Goal: Transaction & Acquisition: Purchase product/service

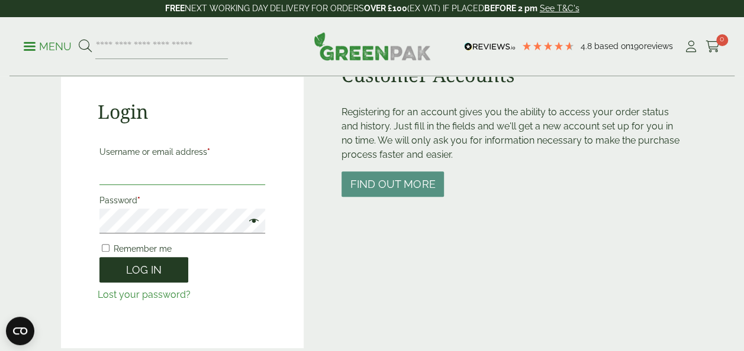
type input "**********"
click at [130, 269] on button "Log in" at bounding box center [143, 269] width 89 height 25
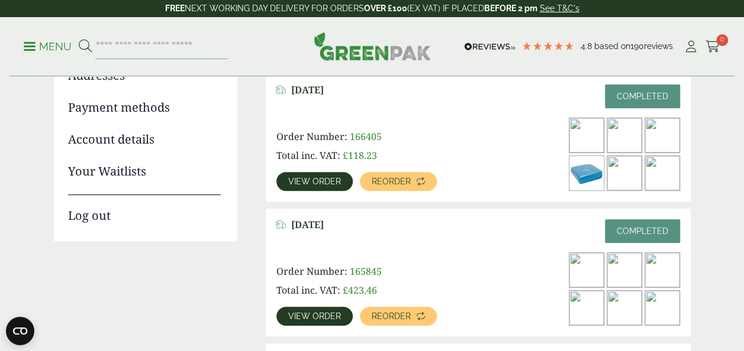
scroll to position [178, 0]
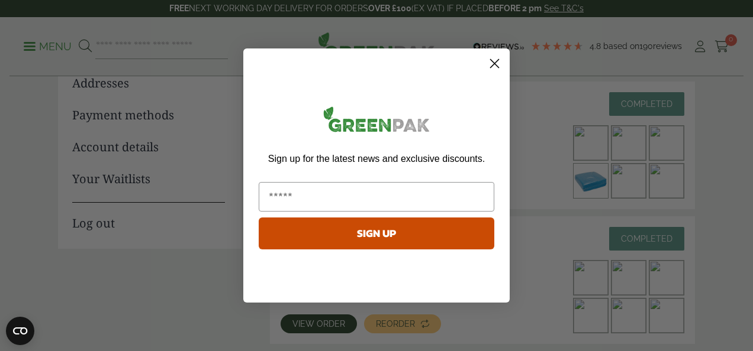
click at [489, 63] on circle "Close dialog" at bounding box center [495, 64] width 20 height 20
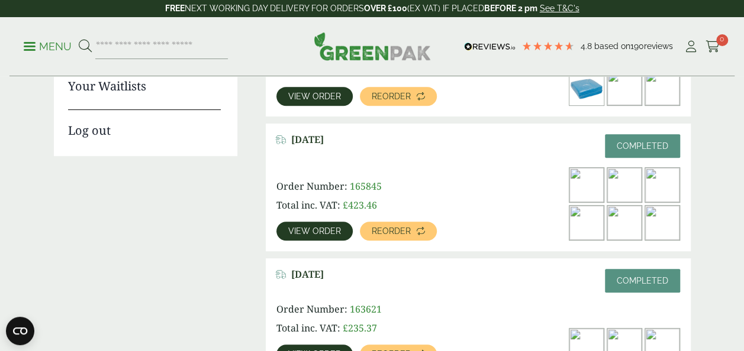
scroll to position [296, 0]
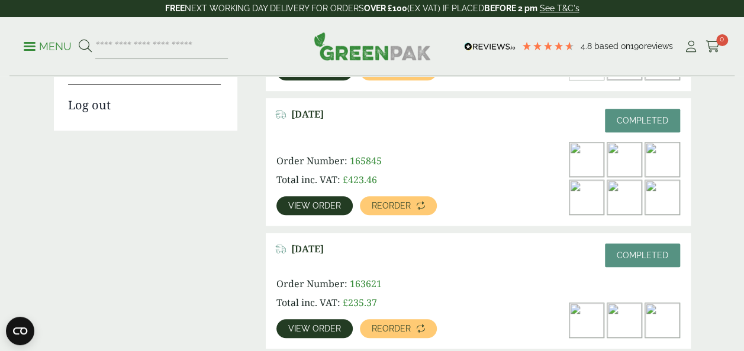
click at [314, 204] on span "View order" at bounding box center [314, 206] width 53 height 8
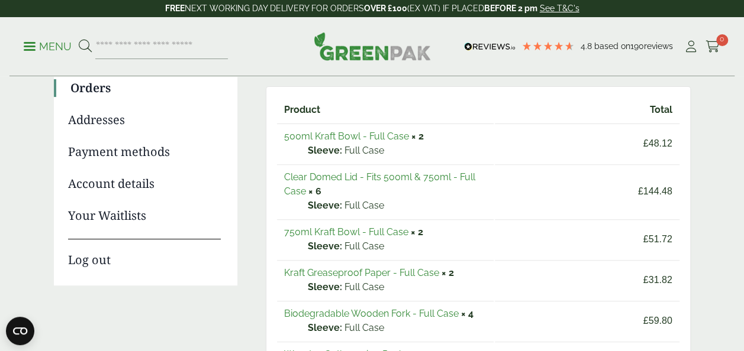
scroll to position [118, 0]
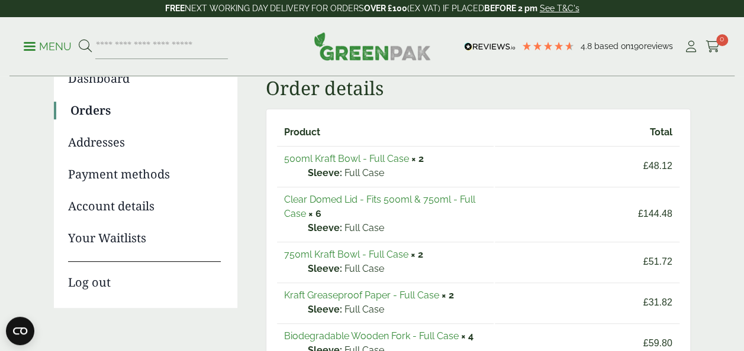
click at [417, 157] on strong "× 2" at bounding box center [417, 158] width 12 height 11
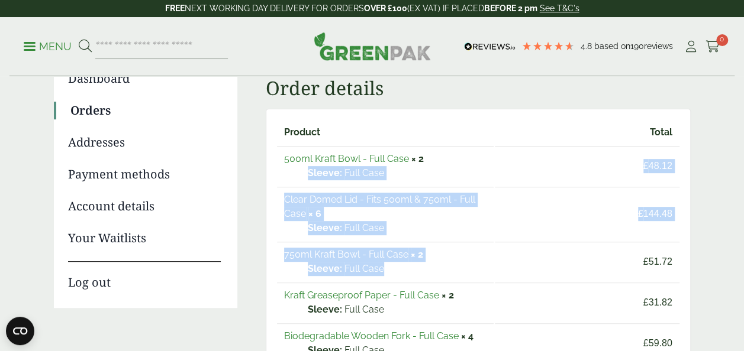
drag, startPoint x: 440, startPoint y: 146, endPoint x: 410, endPoint y: 277, distance: 134.2
click at [410, 277] on tbody "500ml Kraft Bowl - Full Case × 2 Sleeve: Full Case £ 48.12 Clear Domed Lid - Fi…" at bounding box center [478, 282] width 402 height 272
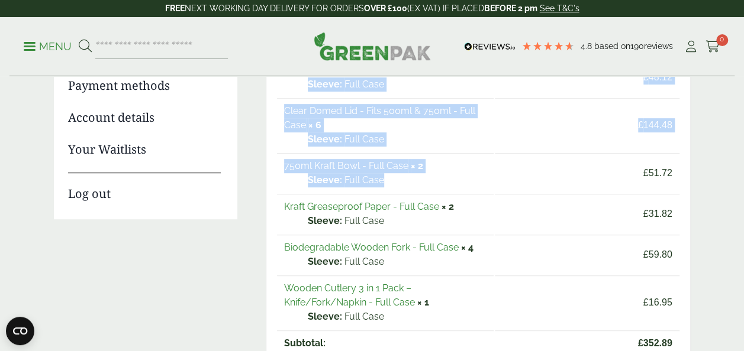
scroll to position [237, 0]
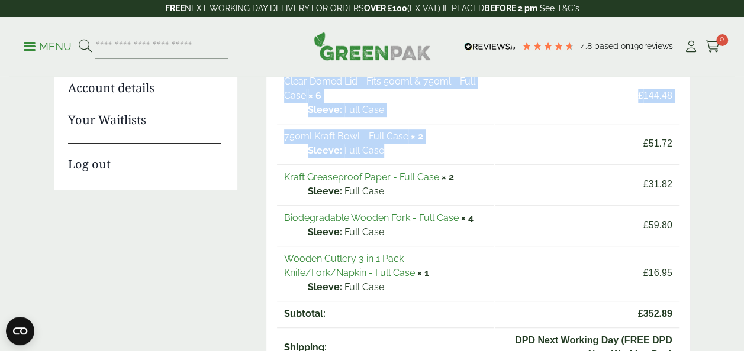
copy tbody "× 2 Sleeve: Full Case £ 48.12 Clear Domed Lid - Fits 500ml & 750ml - Full Case …"
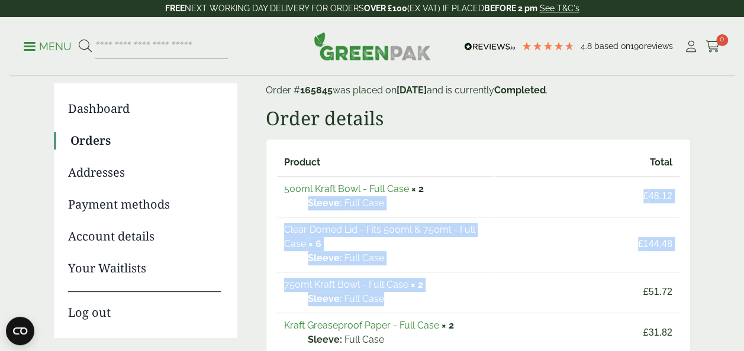
scroll to position [0, 0]
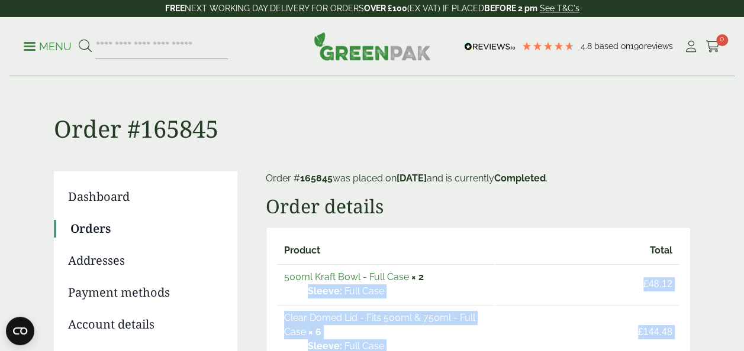
click at [85, 232] on link "Orders" at bounding box center [145, 229] width 150 height 18
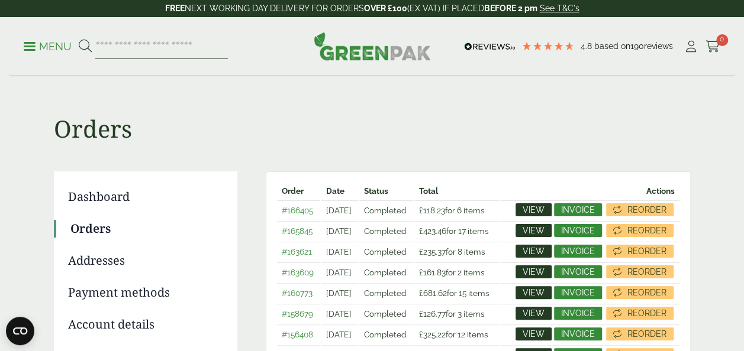
click at [139, 47] on input "search" at bounding box center [161, 46] width 133 height 25
paste input "**********"
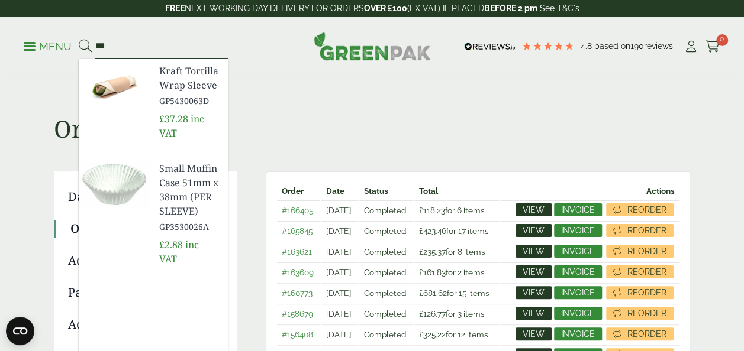
type input "*"
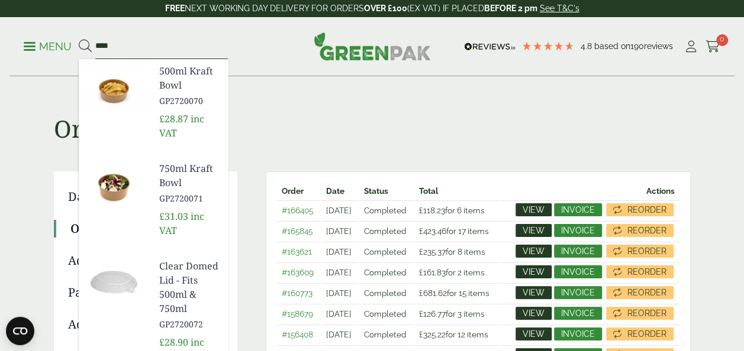
type input "****"
click at [111, 88] on img at bounding box center [114, 87] width 71 height 57
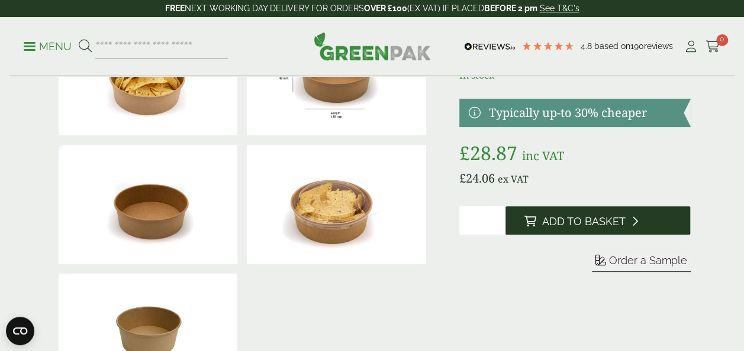
scroll to position [118, 0]
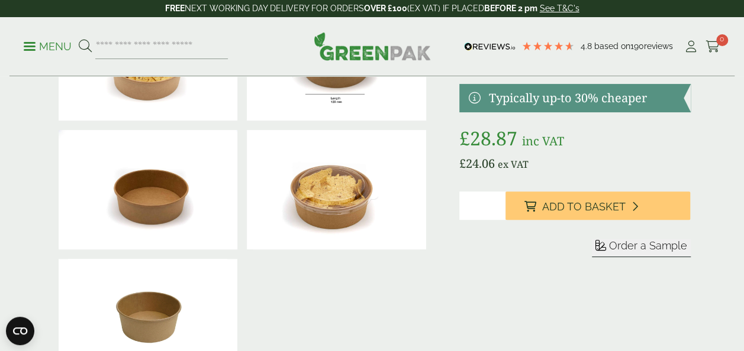
drag, startPoint x: 480, startPoint y: 205, endPoint x: 420, endPoint y: 204, distance: 60.4
click at [420, 204] on div at bounding box center [372, 189] width 651 height 386
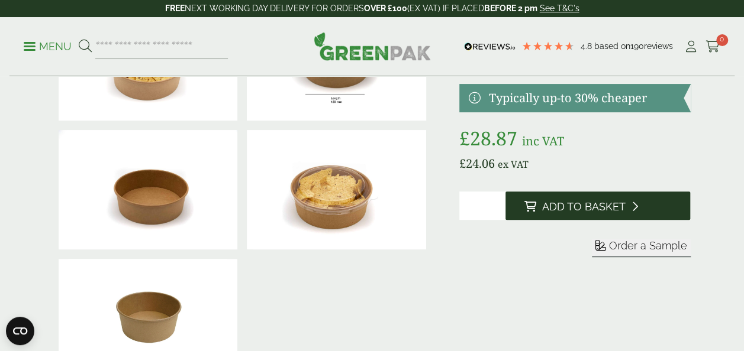
type input "*"
click at [541, 203] on button "Add to Basket" at bounding box center [597, 206] width 185 height 28
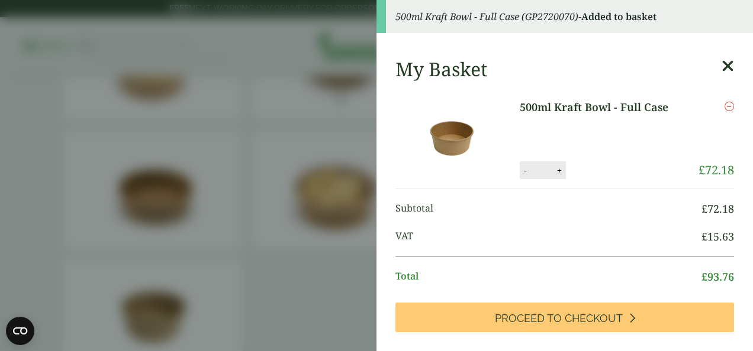
click at [246, 125] on aside "500ml Kraft Bowl - Full Case (GP2720070) - Added to basket My Basket 500ml Kraf…" at bounding box center [376, 175] width 753 height 351
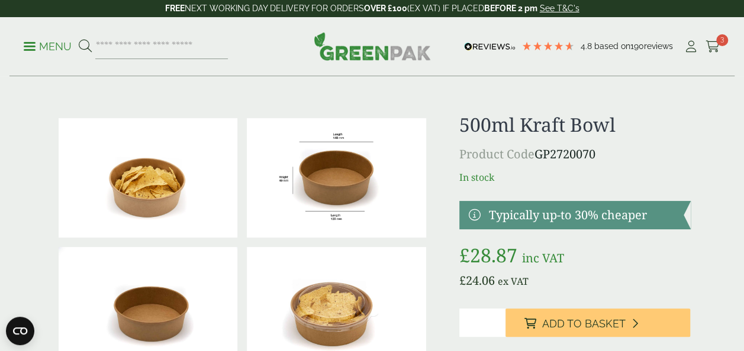
scroll to position [0, 0]
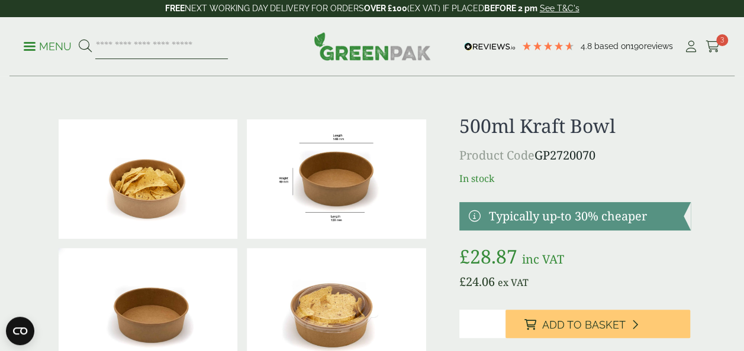
click at [107, 50] on input "search" at bounding box center [161, 46] width 133 height 25
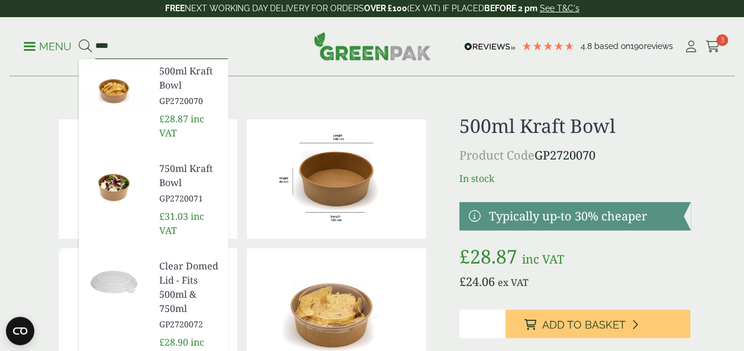
type input "****"
click at [162, 194] on span "GP2720071" at bounding box center [188, 198] width 59 height 12
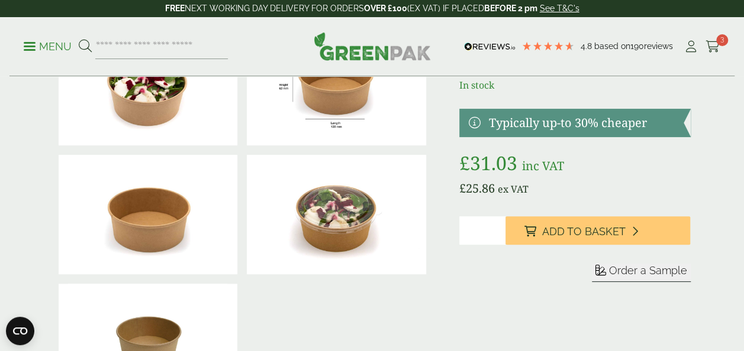
scroll to position [118, 0]
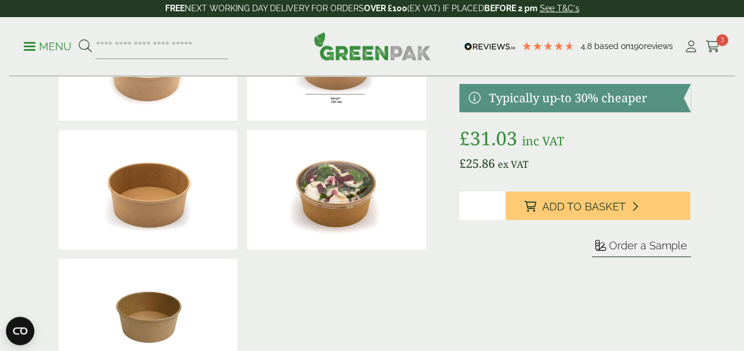
drag, startPoint x: 476, startPoint y: 205, endPoint x: 425, endPoint y: 198, distance: 50.7
click at [448, 208] on div at bounding box center [372, 189] width 651 height 386
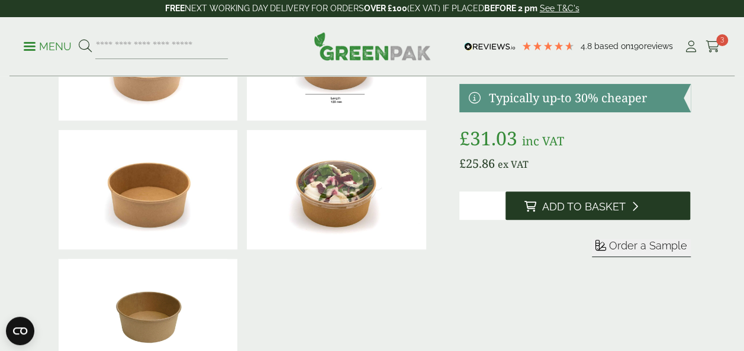
type input "*"
click at [605, 206] on span "Add to Basket" at bounding box center [583, 207] width 83 height 13
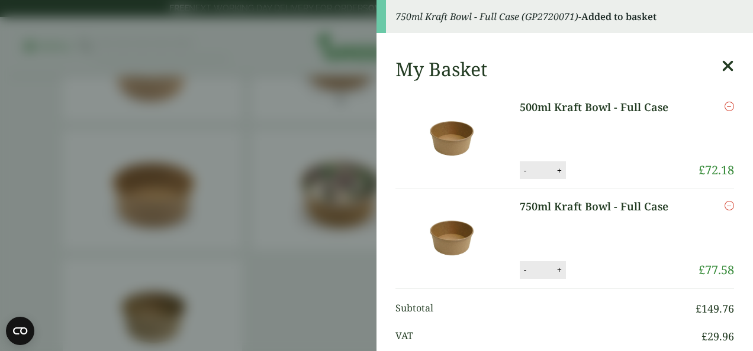
click at [231, 93] on aside "750ml Kraft Bowl - Full Case (GP2720071) - Added to basket My Basket 500ml Kraf…" at bounding box center [376, 175] width 753 height 351
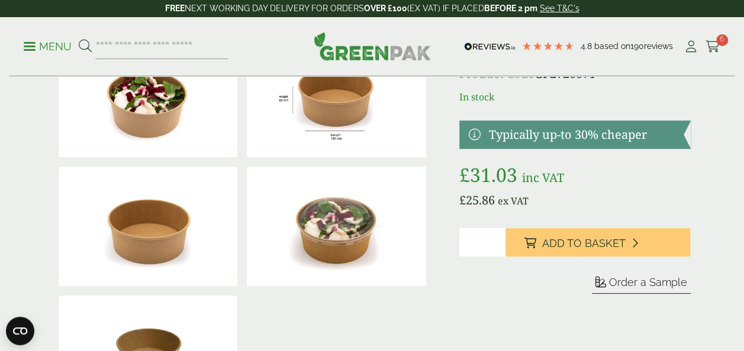
scroll to position [0, 0]
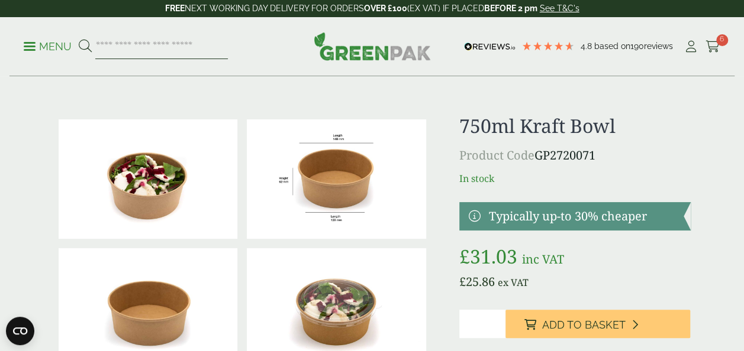
click at [107, 44] on input "search" at bounding box center [161, 46] width 133 height 25
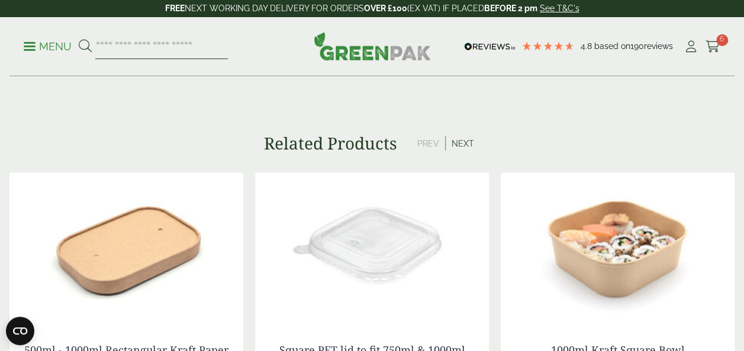
scroll to position [1420, 0]
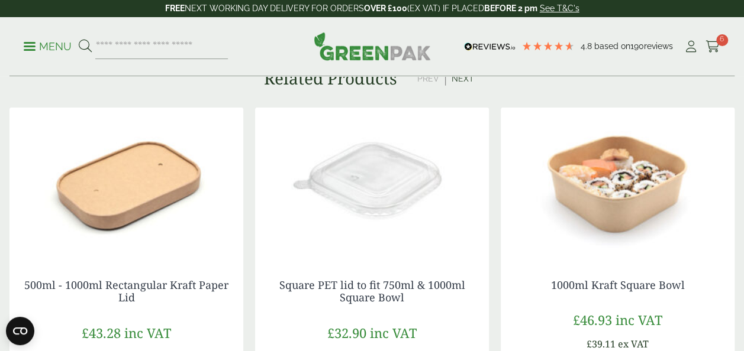
click at [458, 77] on button "Next" at bounding box center [463, 79] width 34 height 14
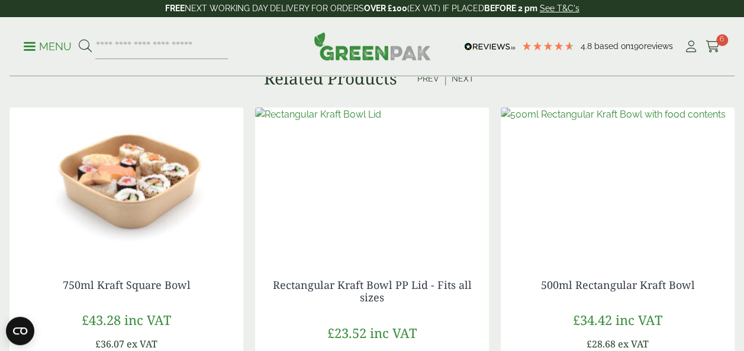
click at [465, 77] on button "Next" at bounding box center [463, 79] width 34 height 14
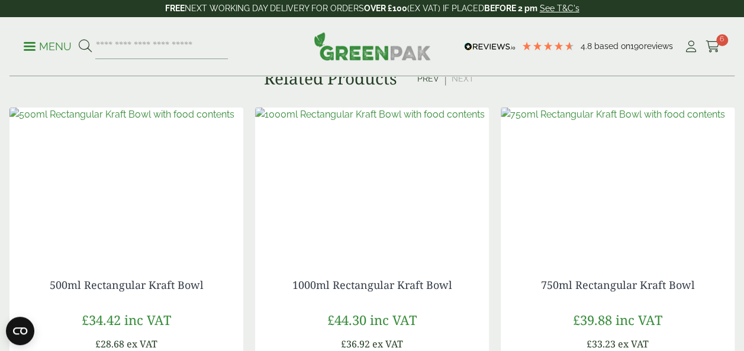
click at [465, 77] on button "Next" at bounding box center [463, 79] width 34 height 14
paste input "**********"
drag, startPoint x: 225, startPoint y: 43, endPoint x: 120, endPoint y: 56, distance: 105.5
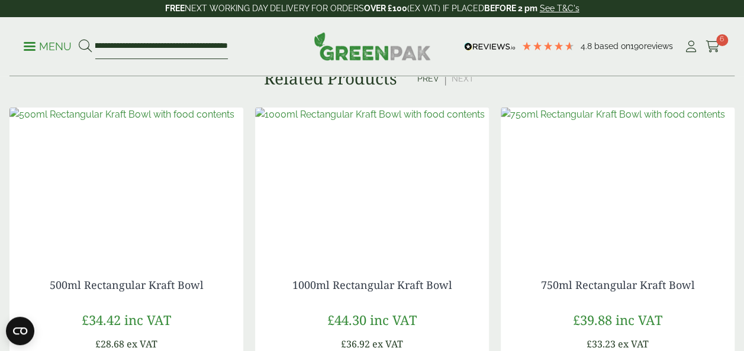
click at [131, 46] on input "**********" at bounding box center [161, 46] width 133 height 25
drag, startPoint x: 123, startPoint y: 43, endPoint x: -2, endPoint y: 43, distance: 125.5
drag, startPoint x: 128, startPoint y: 46, endPoint x: 0, endPoint y: 21, distance: 130.8
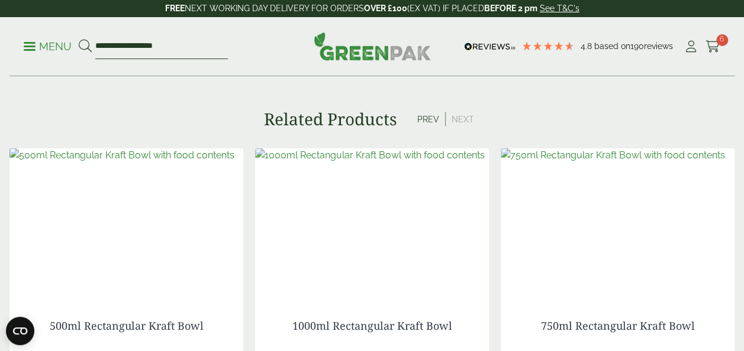
scroll to position [1361, 0]
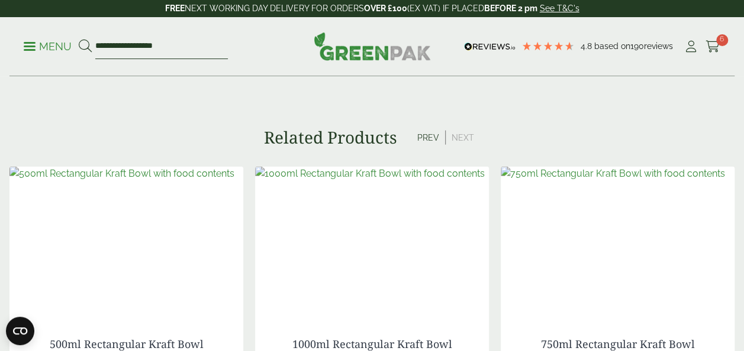
drag, startPoint x: 167, startPoint y: 46, endPoint x: 147, endPoint y: 43, distance: 20.3
click at [159, 47] on input "**********" at bounding box center [161, 46] width 133 height 25
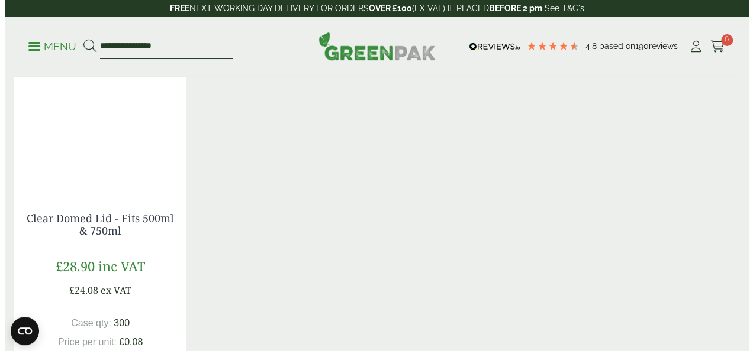
scroll to position [1065, 0]
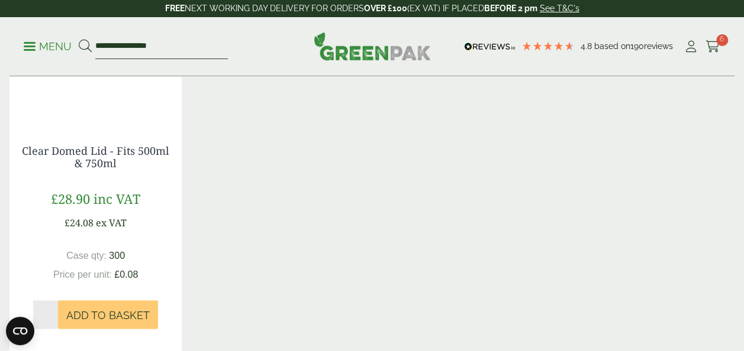
type input "**********"
drag, startPoint x: 41, startPoint y: 312, endPoint x: 0, endPoint y: 308, distance: 41.1
click at [0, 311] on html "4.8 Based on 190 reviews FREE NEXT WORKING DAY DELIVERY - See T&C's FREE NEXT W…" at bounding box center [372, 177] width 744 height 2484
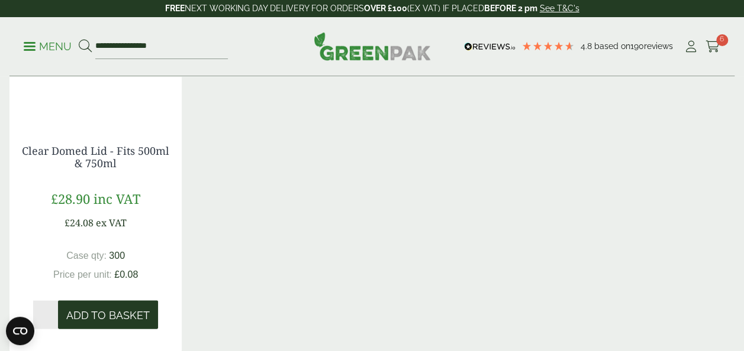
type input "*"
click at [87, 323] on button "Add to Basket" at bounding box center [108, 315] width 100 height 28
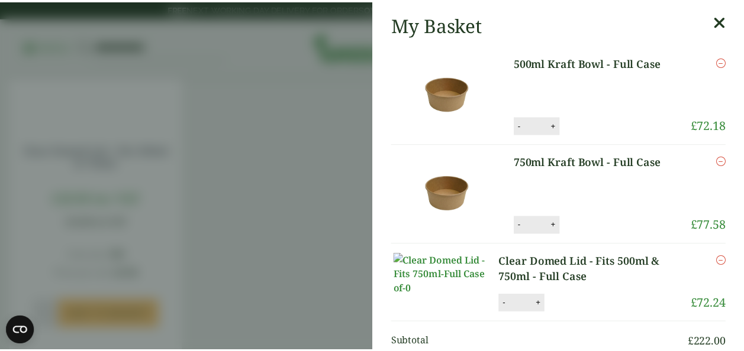
scroll to position [0, 0]
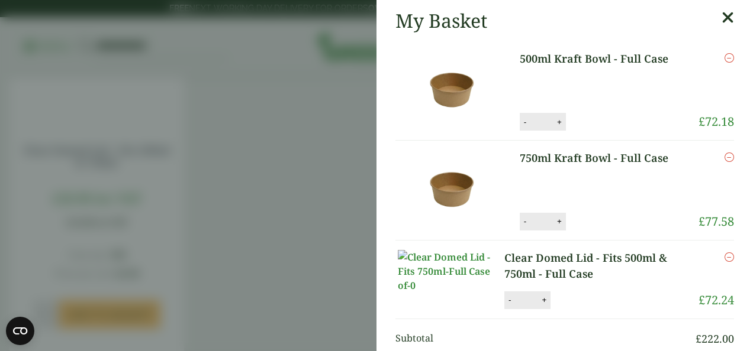
click at [282, 169] on aside "My Basket 500ml Kraft Bowl - Full Case 500ml Kraft Bowl - Full Case quantity - …" at bounding box center [376, 175] width 753 height 351
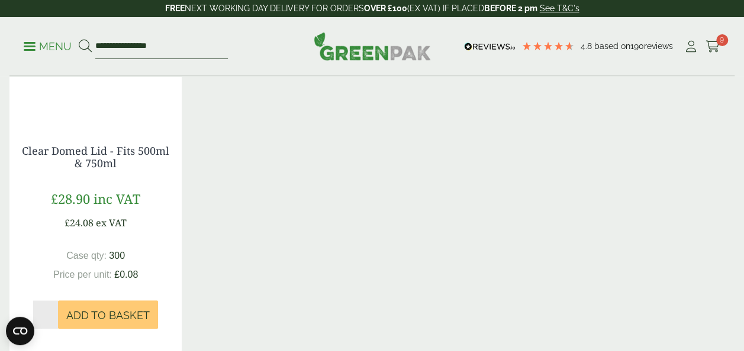
drag, startPoint x: 168, startPoint y: 48, endPoint x: -2, endPoint y: 39, distance: 170.7
click at [0, 39] on html "4.8 Based on 190 reviews FREE NEXT WORKING DAY DELIVERY - See T&C's FREE NEXT W…" at bounding box center [372, 177] width 744 height 2484
type input "*"
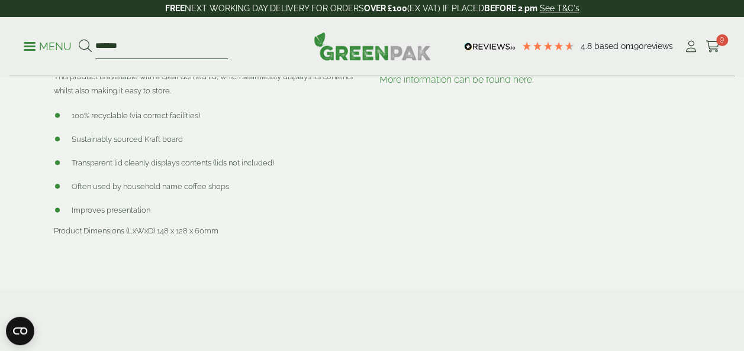
scroll to position [473, 0]
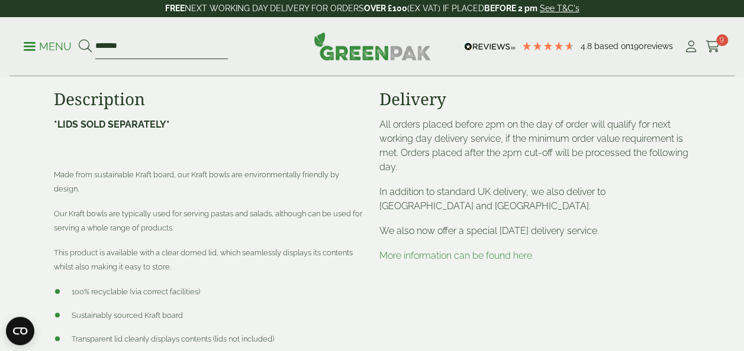
drag, startPoint x: 125, startPoint y: 47, endPoint x: -2, endPoint y: 41, distance: 127.4
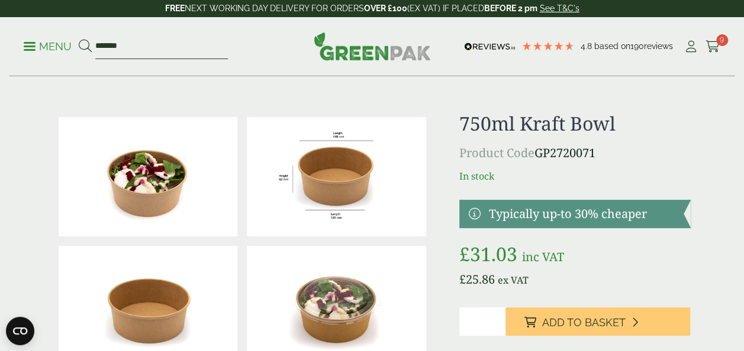
scroll to position [0, 0]
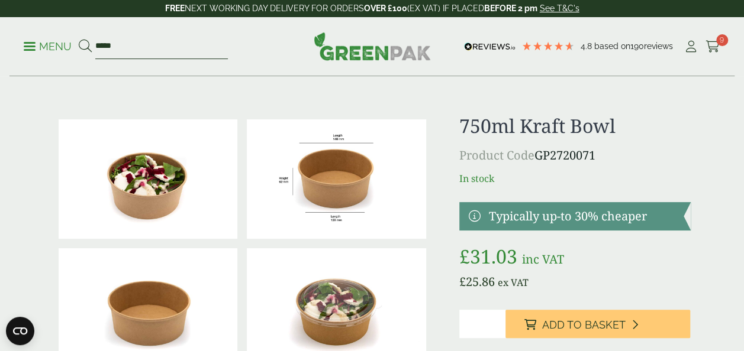
type input "****"
click at [79, 39] on button at bounding box center [85, 46] width 13 height 15
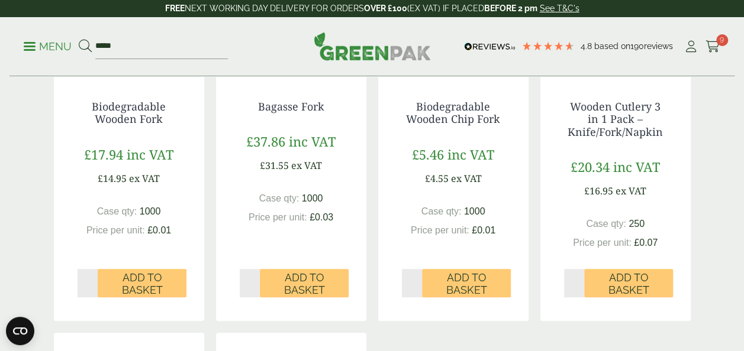
scroll to position [355, 0]
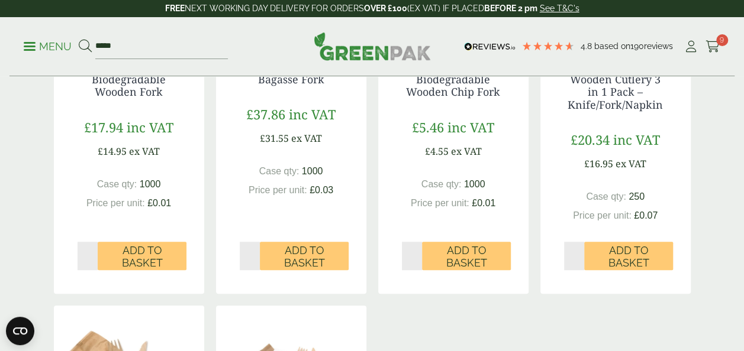
drag, startPoint x: 86, startPoint y: 255, endPoint x: 44, endPoint y: 256, distance: 42.0
click at [54, 251] on div "Biodegradable Wooden Fork £17.94 inc VAT £14.95 ex VAT Case qty: 1000 Price per…" at bounding box center [129, 166] width 150 height 232
type input "*"
click at [130, 251] on span "Add to Basket" at bounding box center [142, 256] width 72 height 25
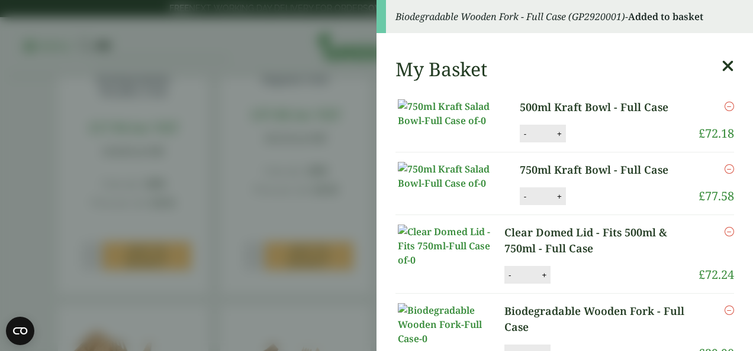
click at [138, 43] on aside "Biodegradable Wooden Fork - Full Case (GP2920001) - Added to basket My Basket 5…" at bounding box center [376, 175] width 753 height 351
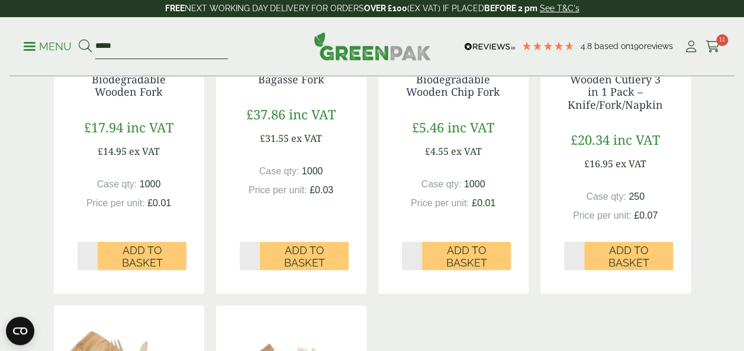
drag, startPoint x: 138, startPoint y: 44, endPoint x: 17, endPoint y: 46, distance: 121.9
click at [18, 46] on div "Menu **** 4.8 Based on 190 reviews Cart 11" at bounding box center [371, 46] width 725 height 59
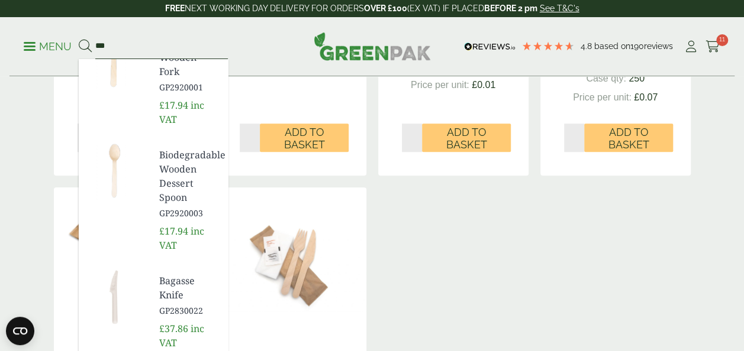
scroll to position [0, 0]
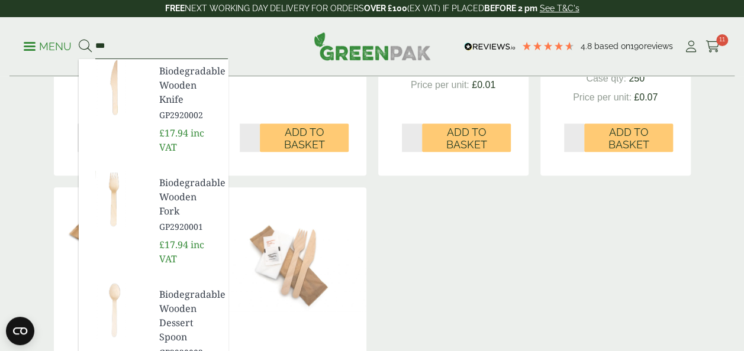
drag, startPoint x: 116, startPoint y: 44, endPoint x: 19, endPoint y: 44, distance: 97.0
click at [19, 44] on div "Menu *** Biodegradable Wooden Knife" at bounding box center [371, 46] width 725 height 59
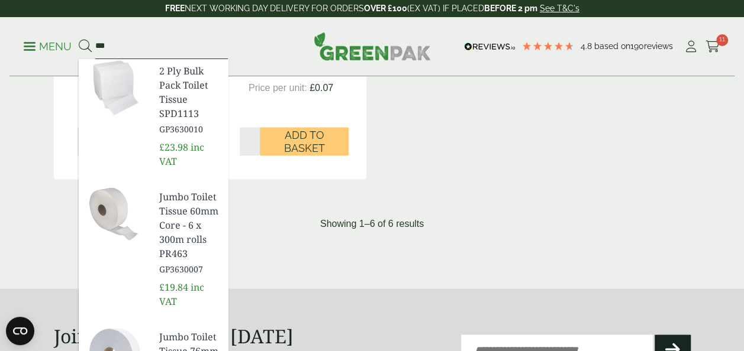
drag, startPoint x: 115, startPoint y: 41, endPoint x: 13, endPoint y: 48, distance: 102.0
click at [13, 48] on div "Menu *** GP3630010 £23.98 inc VAT" at bounding box center [371, 46] width 725 height 59
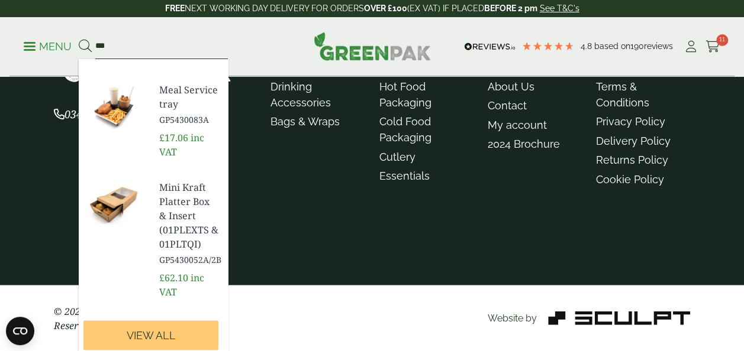
scroll to position [808, 0]
type input "***"
click at [105, 196] on img at bounding box center [114, 204] width 71 height 57
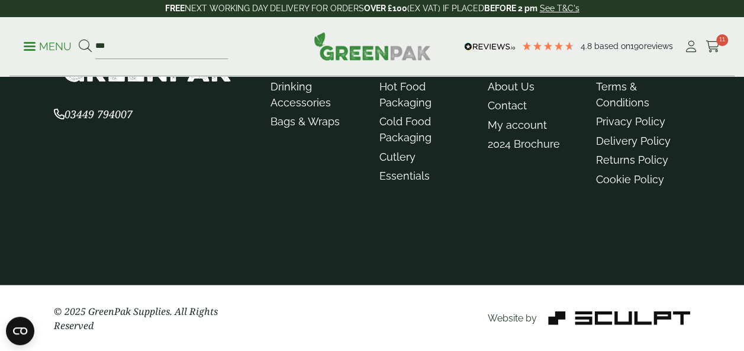
scroll to position [1105, 0]
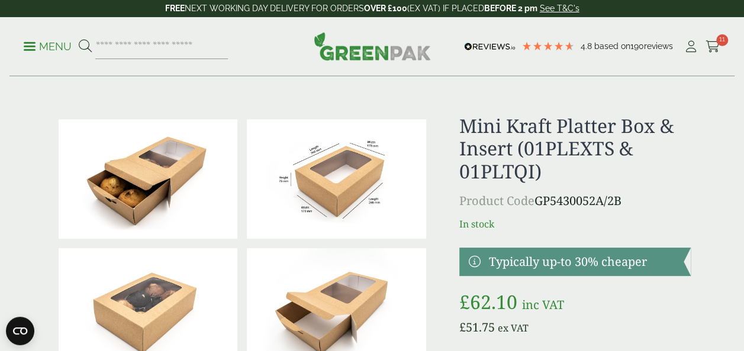
drag, startPoint x: 34, startPoint y: 48, endPoint x: 22, endPoint y: 52, distance: 12.0
click at [34, 49] on link "Menu" at bounding box center [48, 46] width 48 height 12
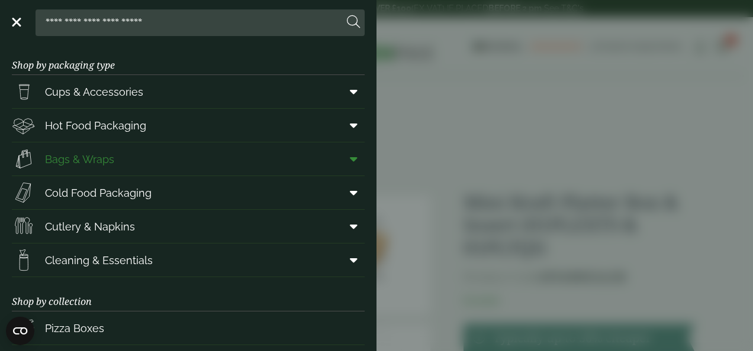
click at [75, 154] on span "Bags & Wraps" at bounding box center [79, 159] width 69 height 16
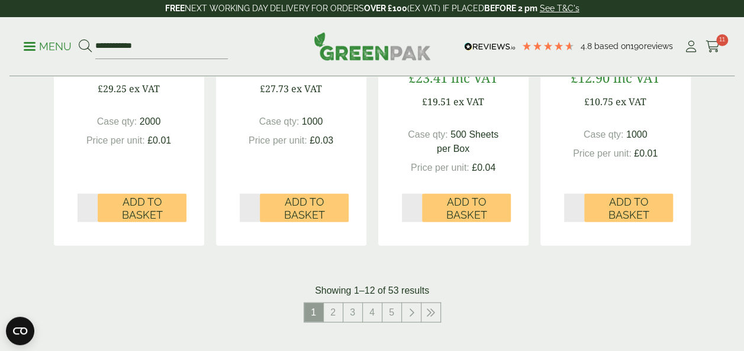
scroll to position [1302, 0]
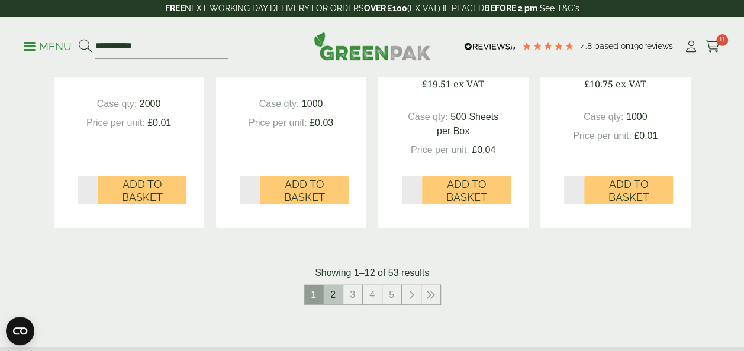
click at [332, 297] on link "2" at bounding box center [333, 295] width 19 height 19
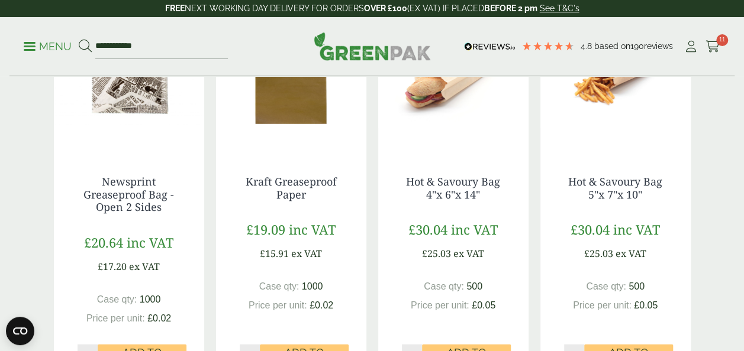
scroll to position [1124, 0]
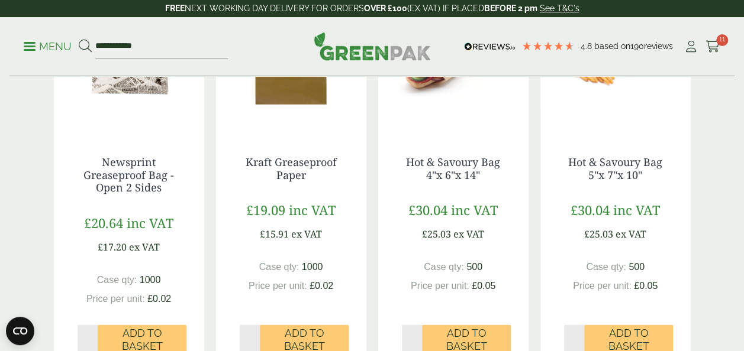
click at [298, 104] on img at bounding box center [291, 59] width 150 height 148
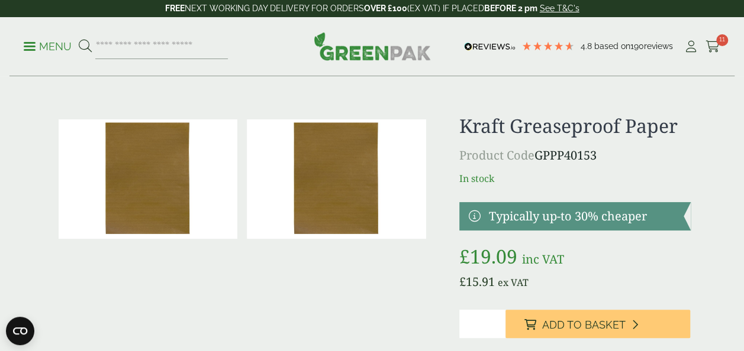
click at [30, 47] on span at bounding box center [30, 47] width 12 height 2
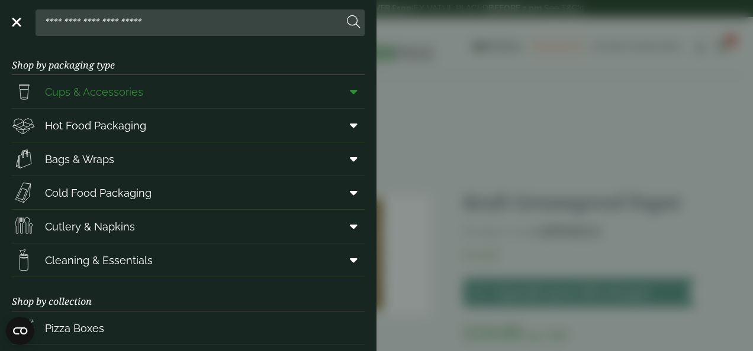
click at [111, 92] on span "Cups & Accessories" at bounding box center [94, 92] width 98 height 16
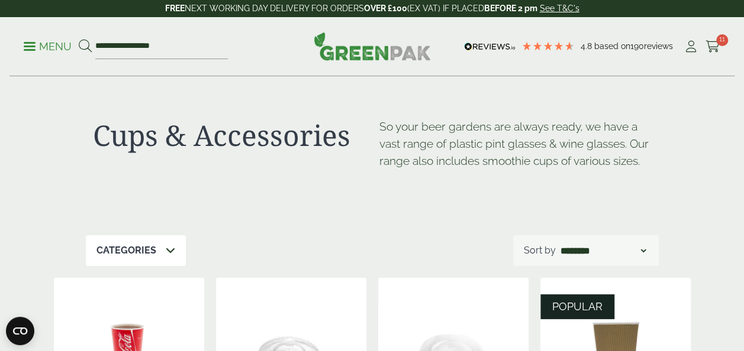
click at [22, 45] on div "**********" at bounding box center [371, 46] width 725 height 59
click at [27, 44] on p "Menu" at bounding box center [48, 47] width 48 height 14
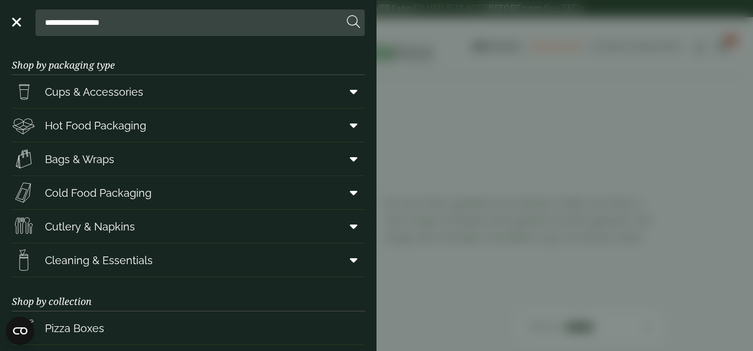
click at [615, 146] on aside "**********" at bounding box center [376, 175] width 753 height 351
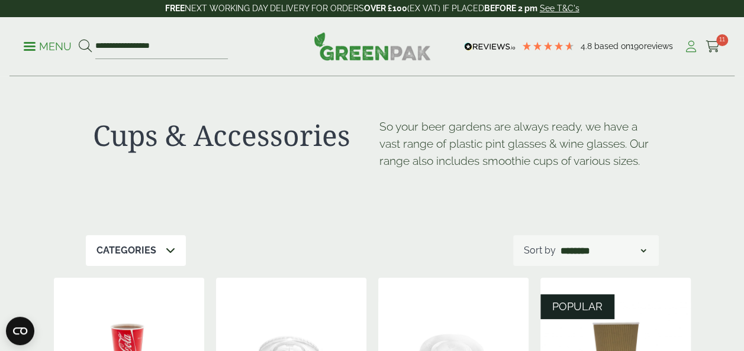
click at [688, 46] on icon at bounding box center [690, 47] width 15 height 12
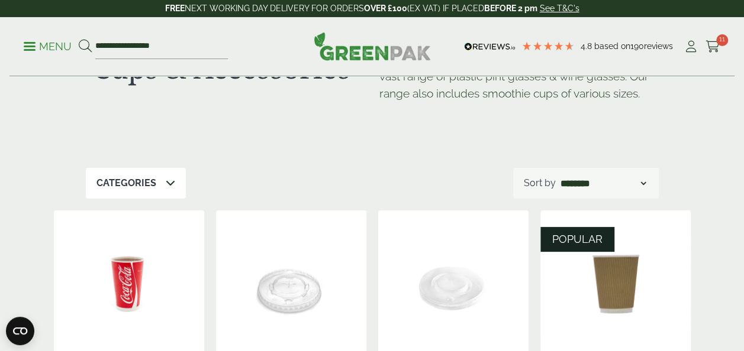
scroll to position [178, 0]
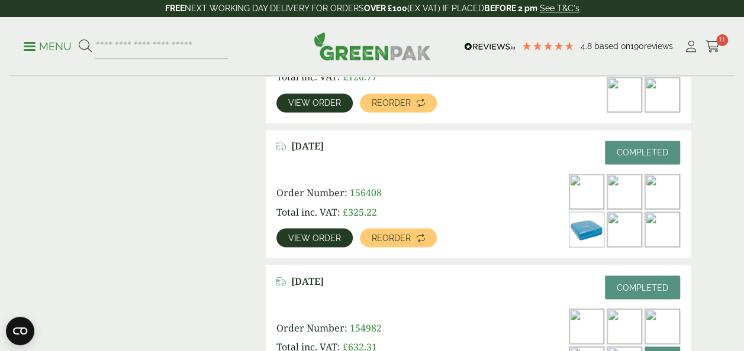
scroll to position [1006, 0]
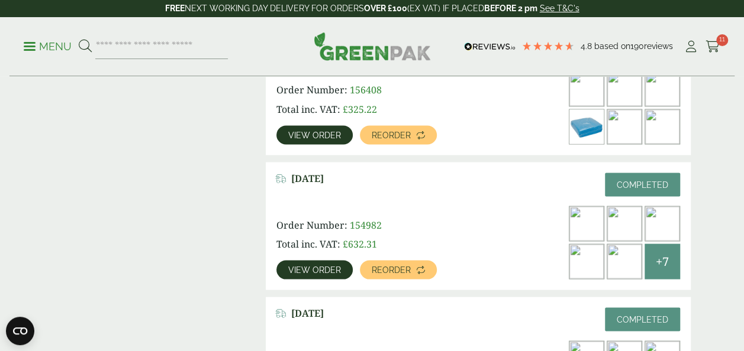
click at [608, 265] on img at bounding box center [624, 261] width 34 height 34
click at [661, 260] on span "+7" at bounding box center [662, 262] width 13 height 18
click at [670, 262] on div "+7" at bounding box center [662, 262] width 36 height 36
click at [670, 261] on div "+7" at bounding box center [662, 262] width 36 height 36
click at [286, 271] on link "View order" at bounding box center [314, 269] width 76 height 19
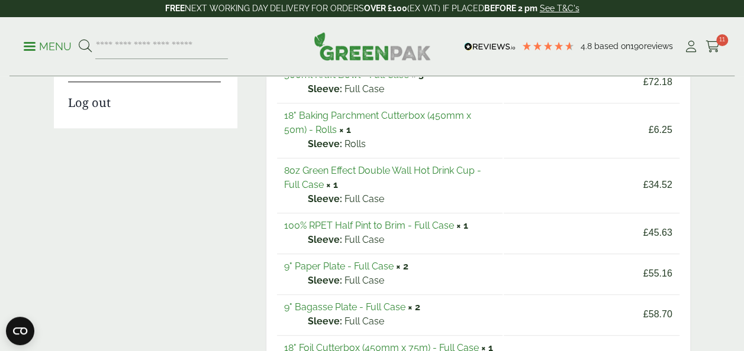
scroll to position [296, 0]
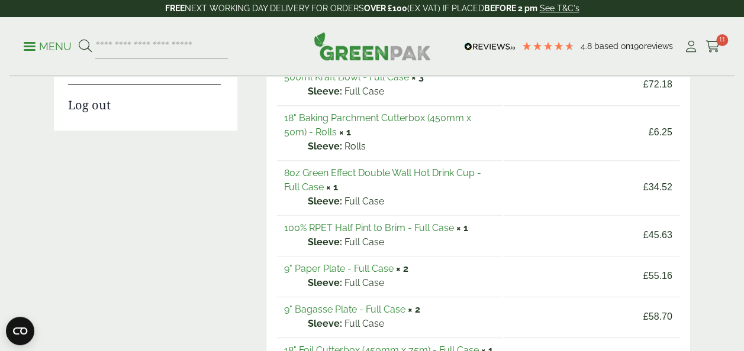
click at [381, 173] on link "8oz Green Effect Double Wall Hot Drink Cup - Full Case" at bounding box center [382, 179] width 197 height 25
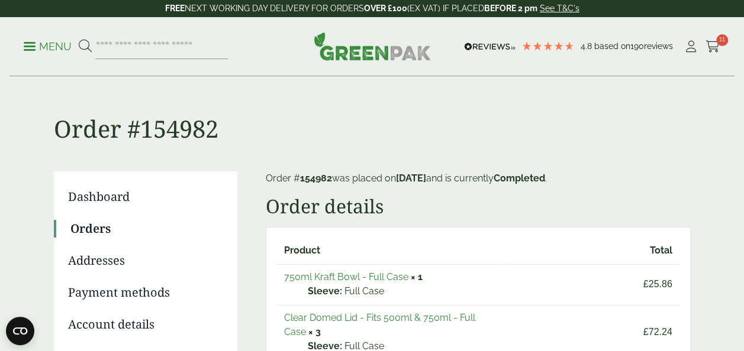
scroll to position [59, 0]
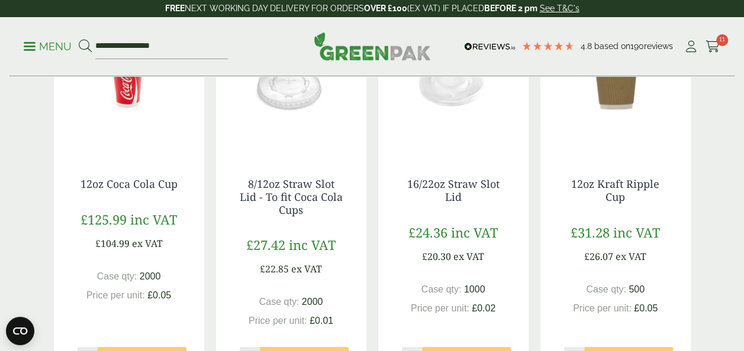
scroll to position [296, 0]
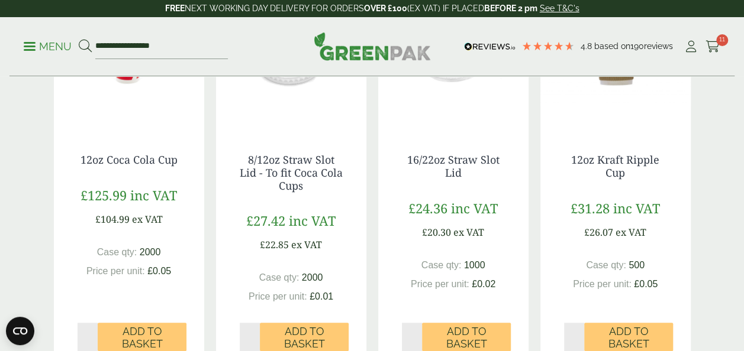
click at [611, 90] on img at bounding box center [615, 56] width 150 height 148
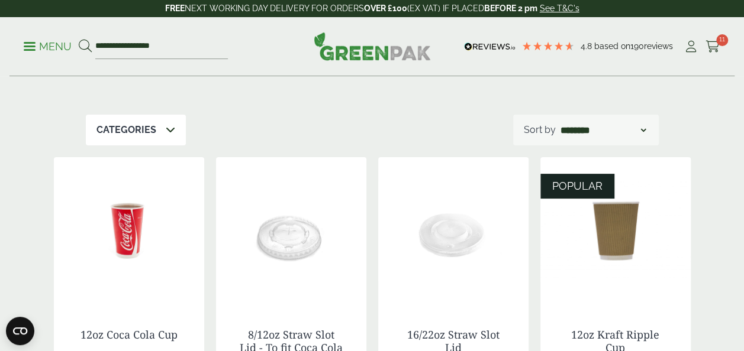
scroll to position [118, 0]
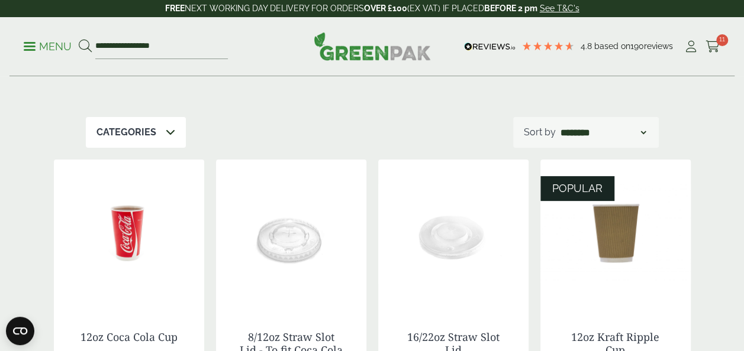
click at [640, 239] on img at bounding box center [615, 234] width 150 height 148
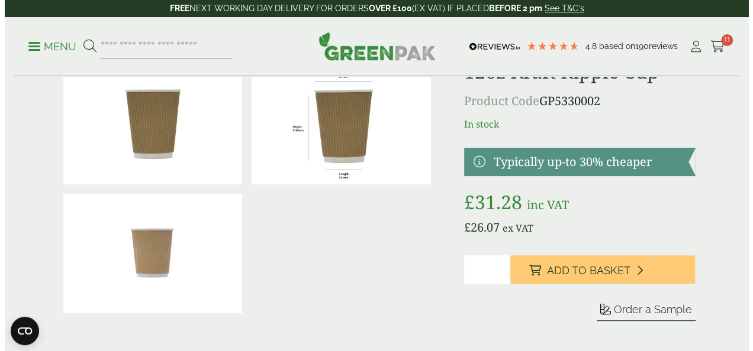
scroll to position [59, 0]
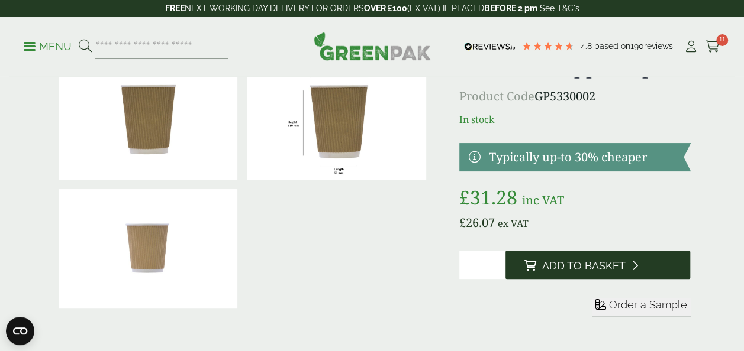
click at [561, 266] on span "Add to Basket" at bounding box center [583, 266] width 83 height 13
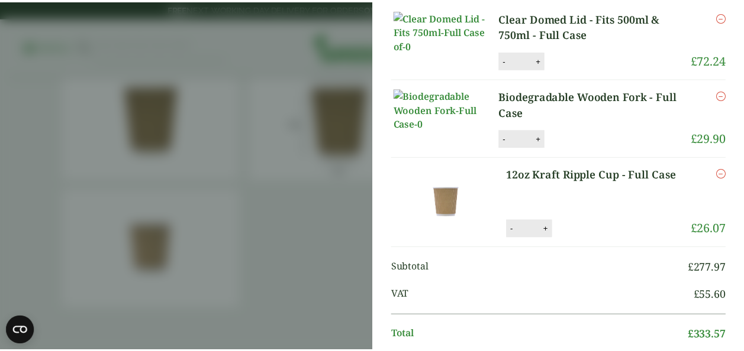
scroll to position [0, 0]
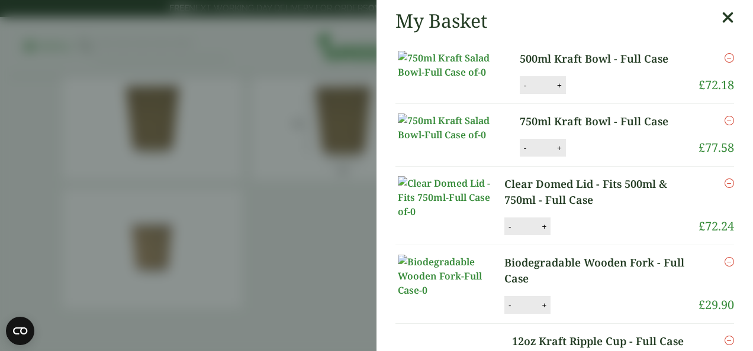
click at [240, 214] on aside "My Basket 500ml Kraft Bowl - Full Case 500ml Kraft Bowl - Full Case quantity - …" at bounding box center [376, 175] width 753 height 351
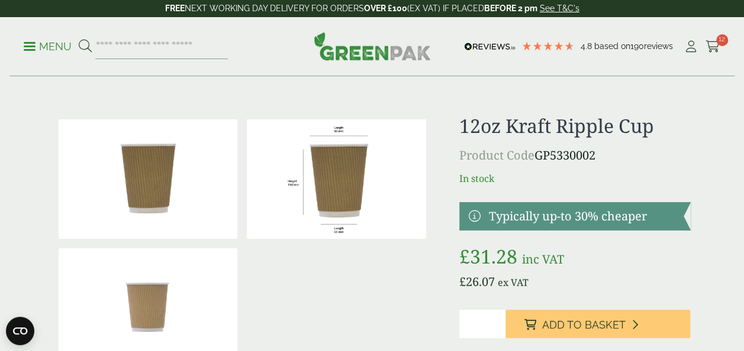
click at [33, 49] on link "Menu" at bounding box center [48, 46] width 48 height 12
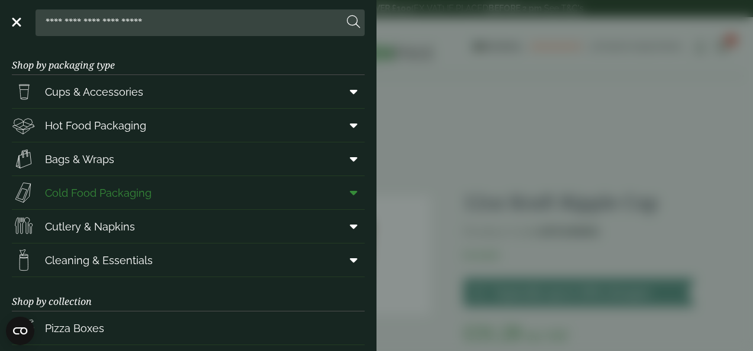
click at [124, 201] on span "Cold Food Packaging" at bounding box center [82, 193] width 140 height 24
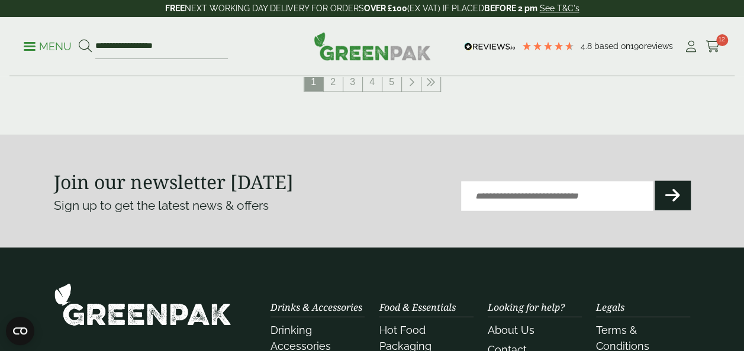
scroll to position [1420, 0]
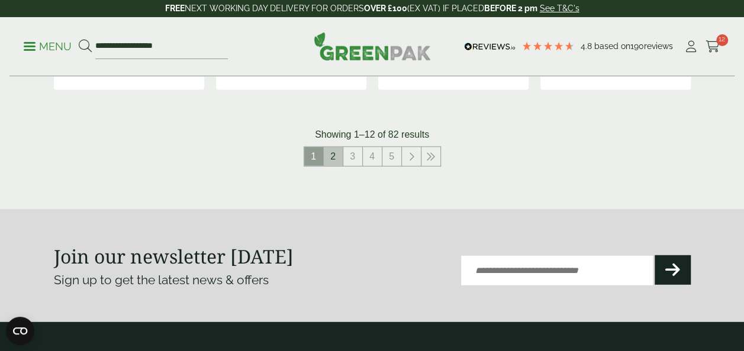
click at [331, 151] on link "2" at bounding box center [333, 156] width 19 height 19
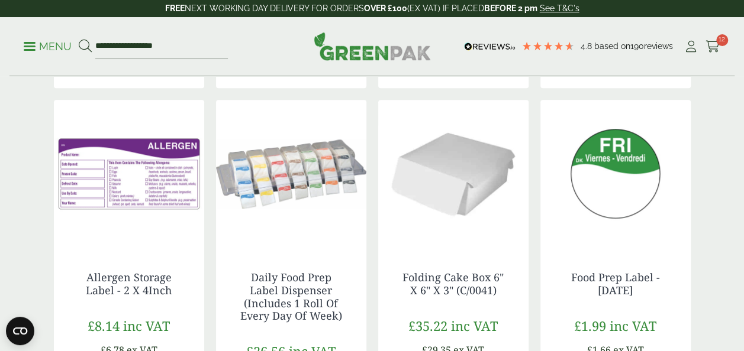
scroll to position [651, 0]
click at [264, 178] on img at bounding box center [291, 174] width 150 height 148
click at [267, 180] on img at bounding box center [291, 174] width 150 height 148
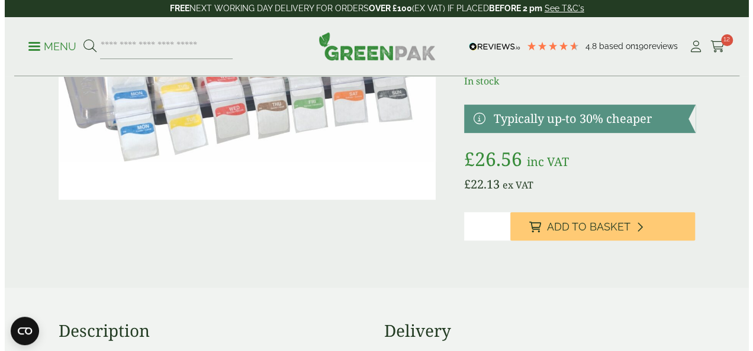
scroll to position [178, 0]
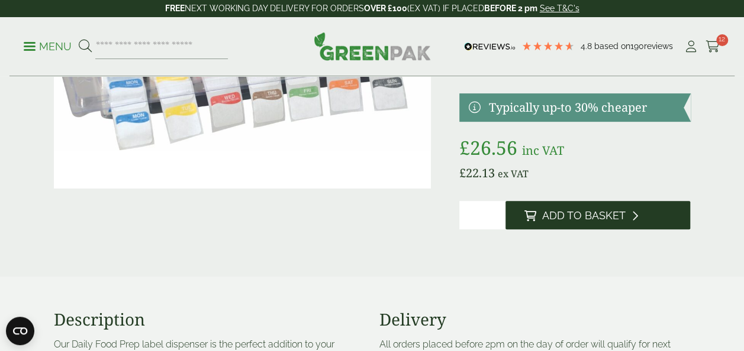
click at [582, 215] on span "Add to Basket" at bounding box center [583, 215] width 83 height 13
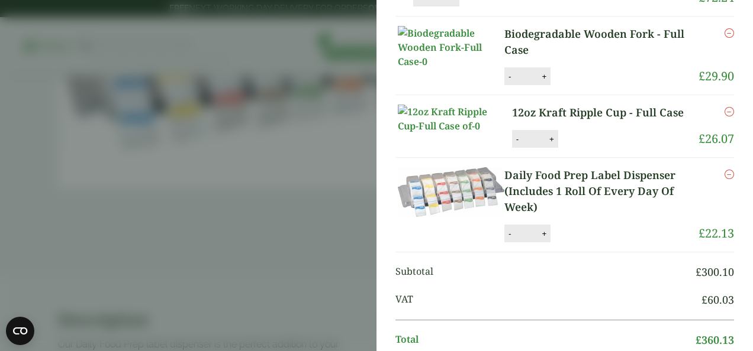
scroll to position [0, 0]
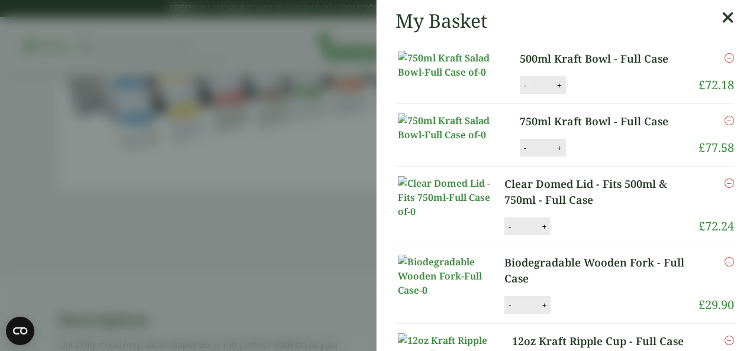
click at [520, 91] on button "-" at bounding box center [524, 85] width 9 height 10
type input "*"
drag, startPoint x: 517, startPoint y: 224, endPoint x: 524, endPoint y: 227, distance: 7.7
click at [520, 153] on button "-" at bounding box center [524, 148] width 9 height 10
type input "*"
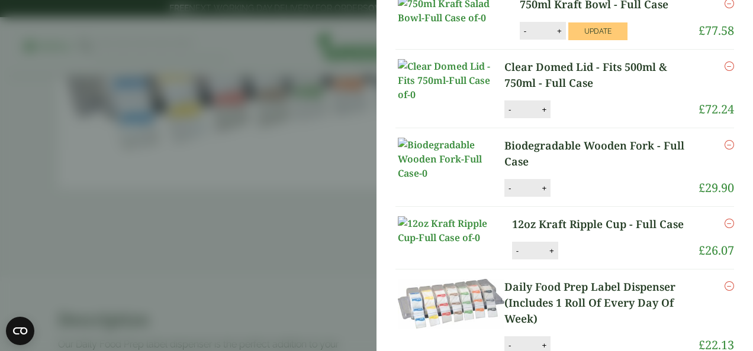
scroll to position [178, 0]
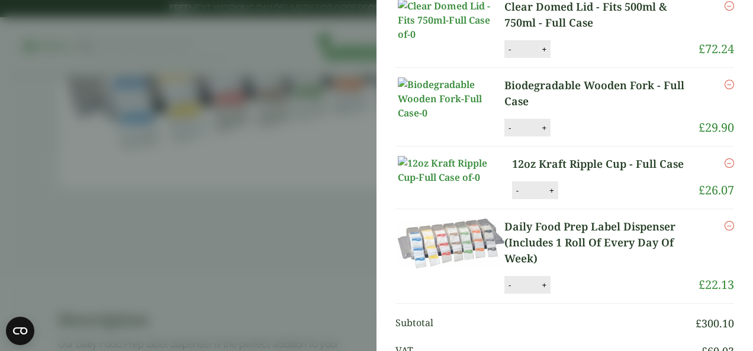
click at [540, 54] on button "+" at bounding box center [544, 49] width 12 height 10
type input "*"
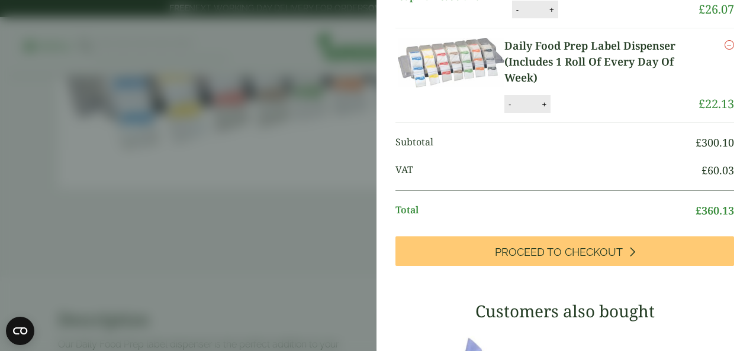
scroll to position [355, 0]
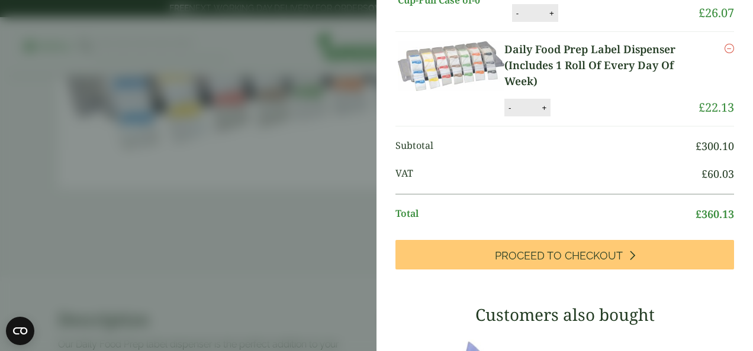
type input "*"
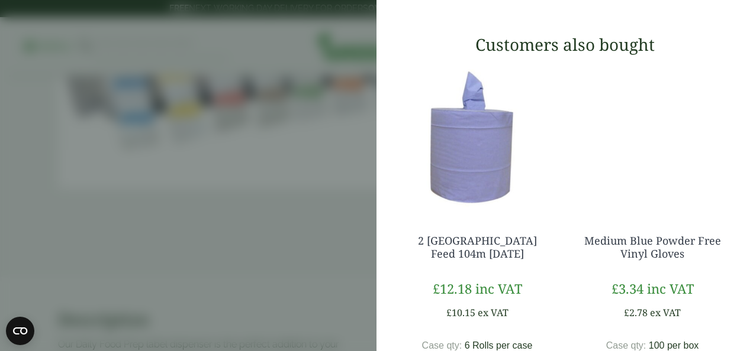
scroll to position [651, 0]
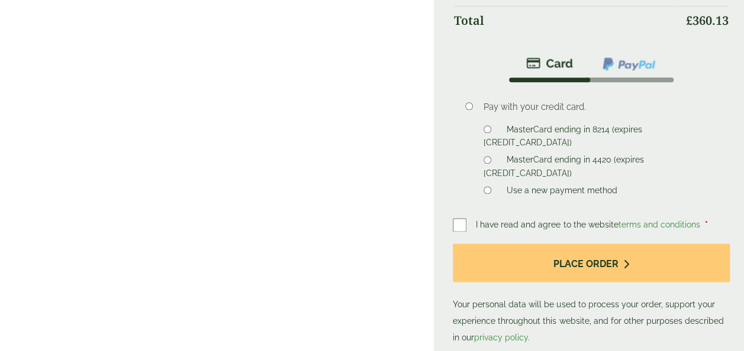
scroll to position [710, 0]
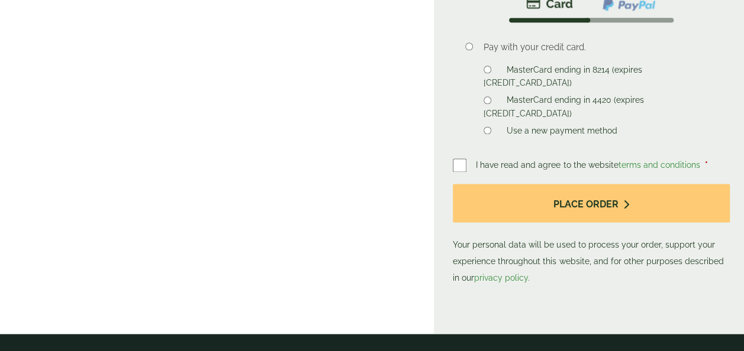
click at [594, 95] on label "MasterCard ending in 4420 (expires [CREDIT_CARD_DATA])" at bounding box center [563, 108] width 160 height 26
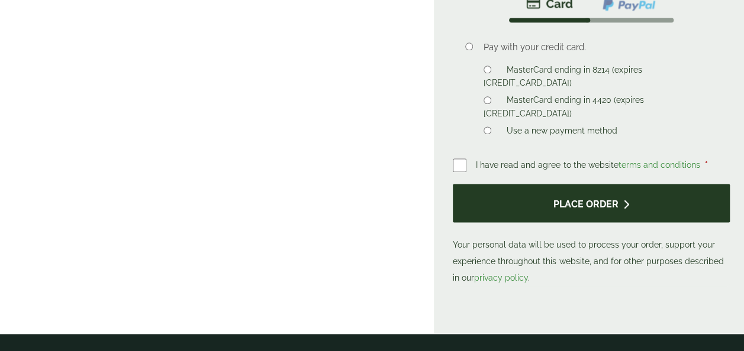
click at [573, 205] on button "Place order" at bounding box center [591, 203] width 277 height 38
